Goal: Task Accomplishment & Management: Use online tool/utility

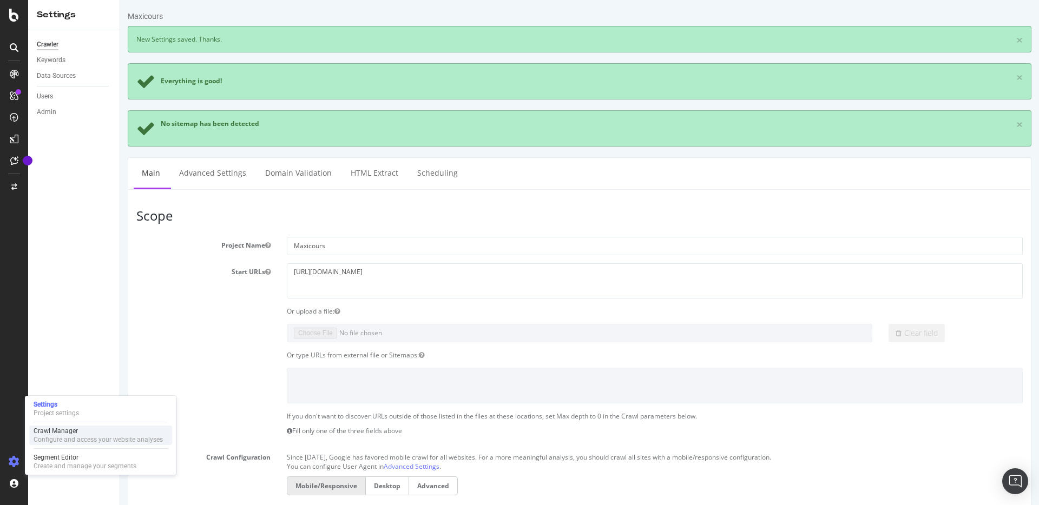
click at [57, 440] on div "Configure and access your website analyses" at bounding box center [98, 440] width 129 height 9
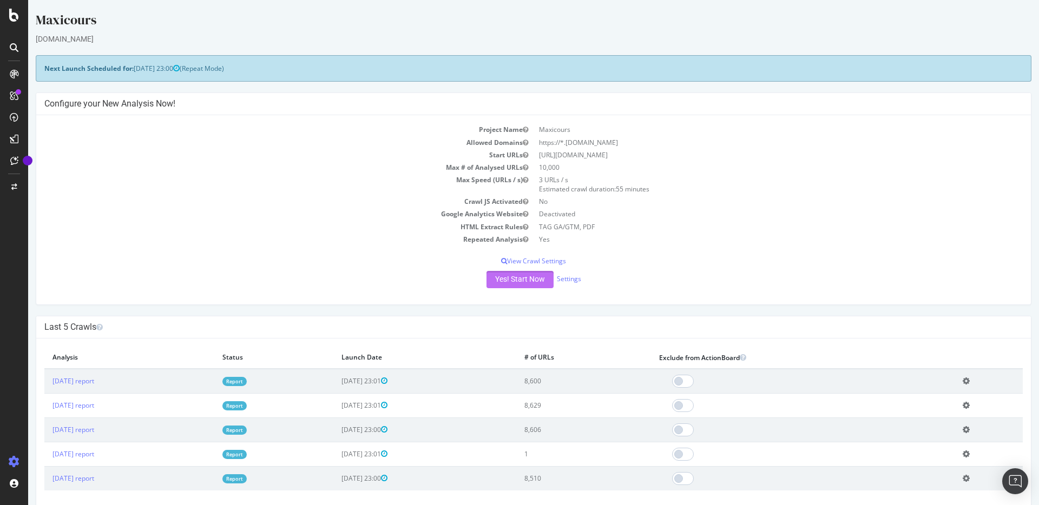
click at [507, 280] on button "Yes! Start Now" at bounding box center [519, 279] width 67 height 17
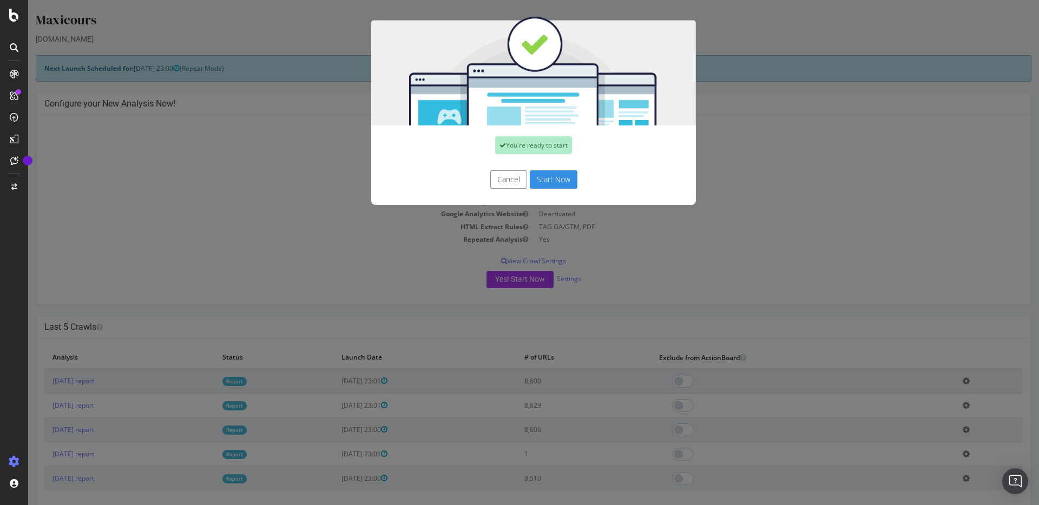
click at [549, 178] on button "Start Now" at bounding box center [554, 179] width 48 height 18
